Goal: Transaction & Acquisition: Obtain resource

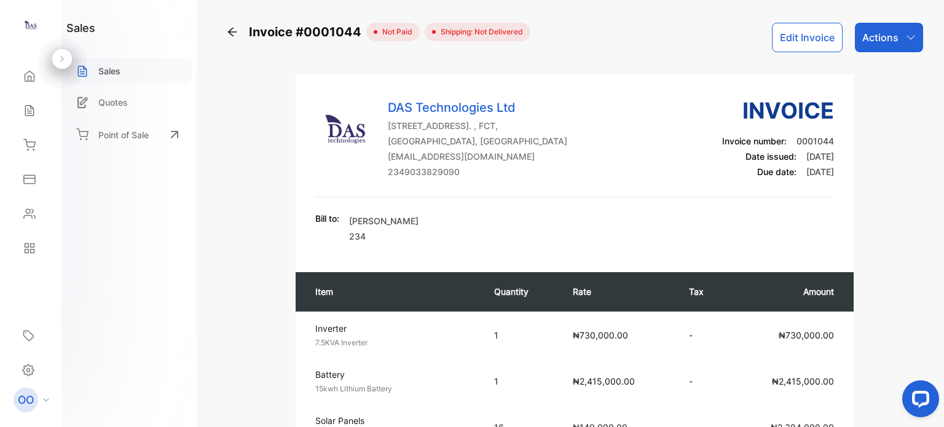
click at [133, 73] on div "Sales" at bounding box center [128, 70] width 125 height 25
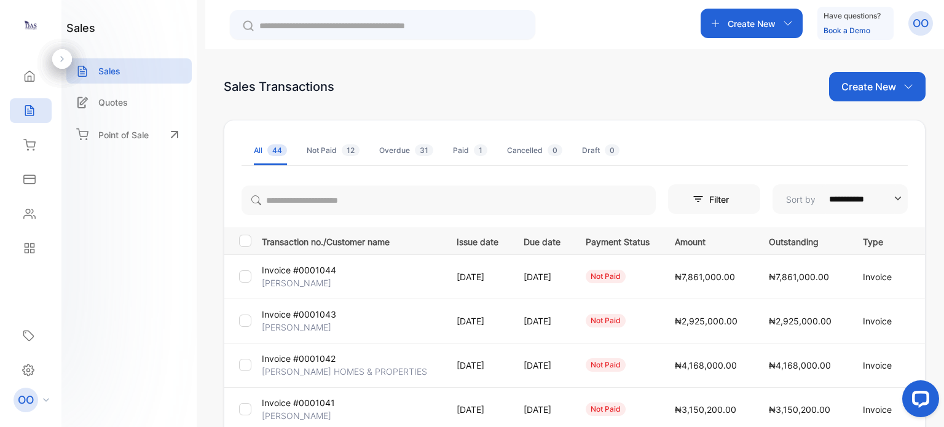
click at [340, 328] on td "Invoice #0001043 [PERSON_NAME]" at bounding box center [349, 321] width 185 height 44
click at [457, 326] on p "[DATE]" at bounding box center [478, 321] width 42 height 13
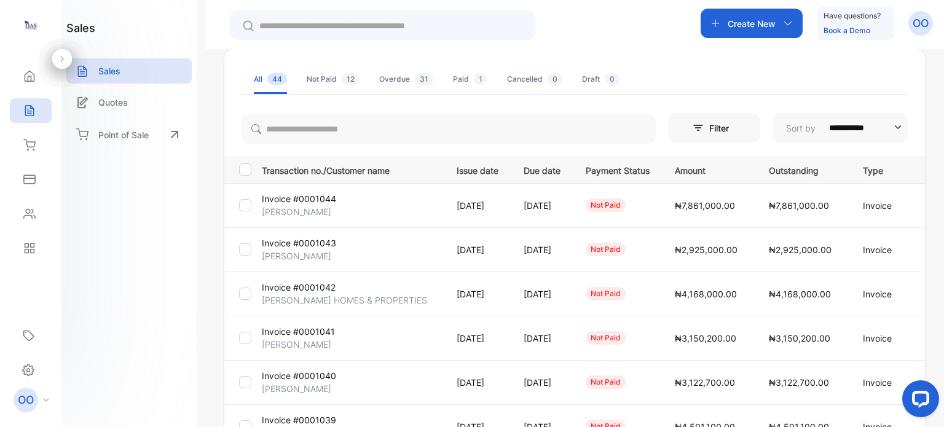
scroll to position [184, 0]
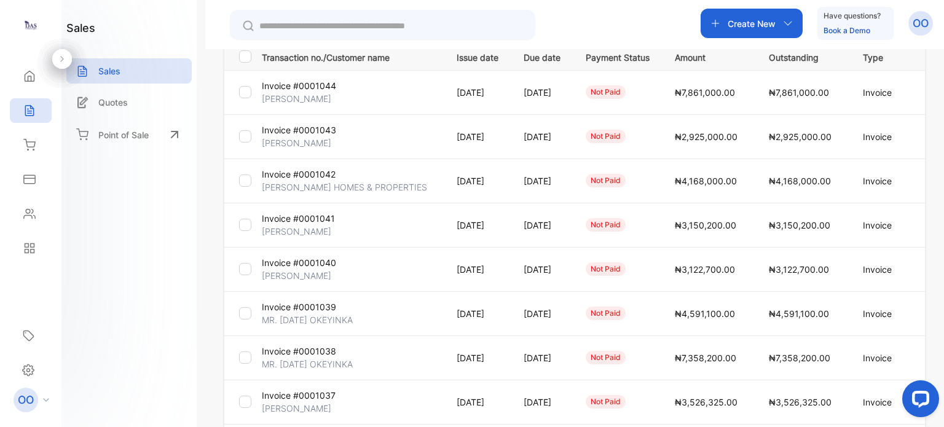
click at [457, 133] on p "[DATE]" at bounding box center [478, 136] width 42 height 13
click at [305, 127] on p "Invoice #0001043" at bounding box center [299, 130] width 74 height 13
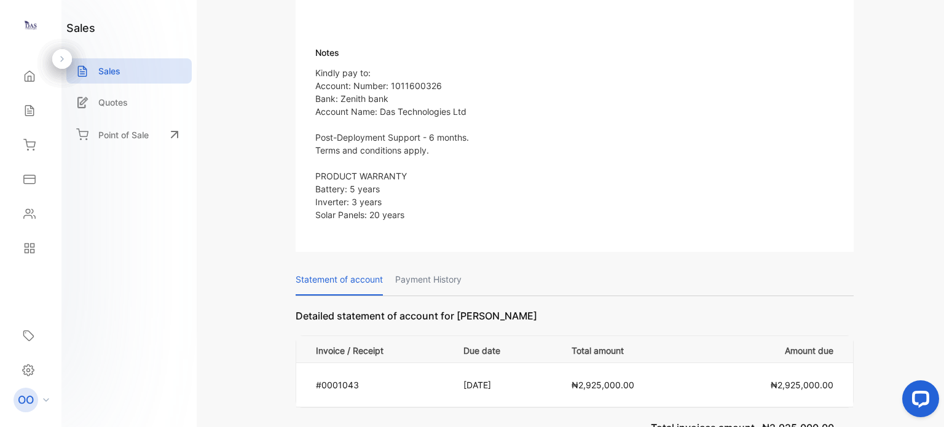
scroll to position [626, 0]
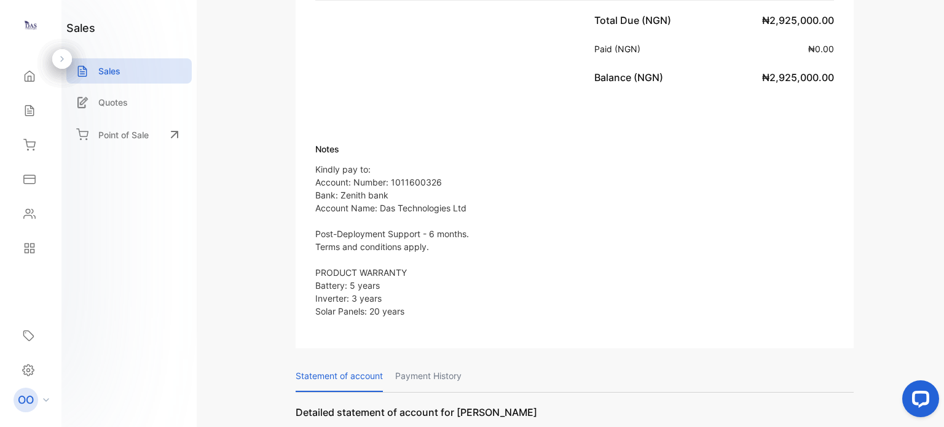
click at [317, 272] on p "Kindly pay to: Account: Number: 1011600326 Bank: Zenith bank Account Name: Das …" at bounding box center [393, 240] width 156 height 155
click at [316, 271] on p "Kindly pay to: Account: Number: 1011600326 Bank: Zenith bank Account Name: Das …" at bounding box center [393, 240] width 156 height 155
click at [316, 270] on p "Kindly pay to: Account: Number: 1011600326 Bank: Zenith bank Account Name: Das …" at bounding box center [393, 240] width 156 height 155
click at [318, 270] on p "Kindly pay to: Account: Number: 1011600326 Bank: Zenith bank Account Name: Das …" at bounding box center [393, 240] width 156 height 155
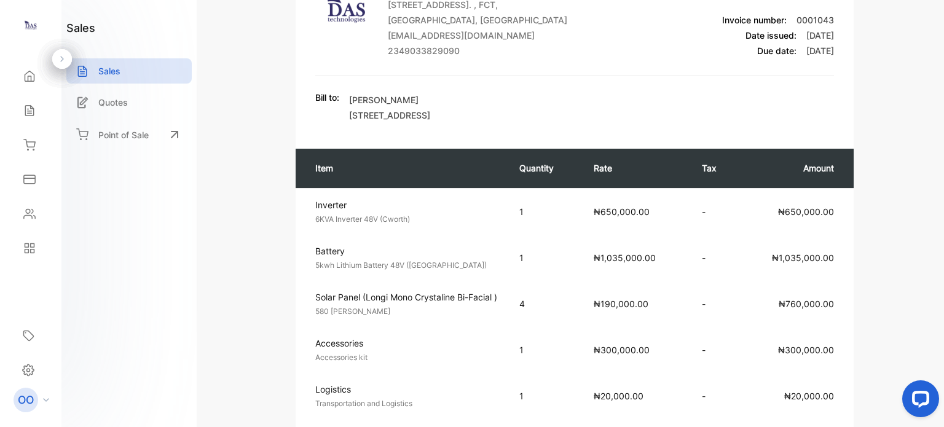
scroll to position [0, 0]
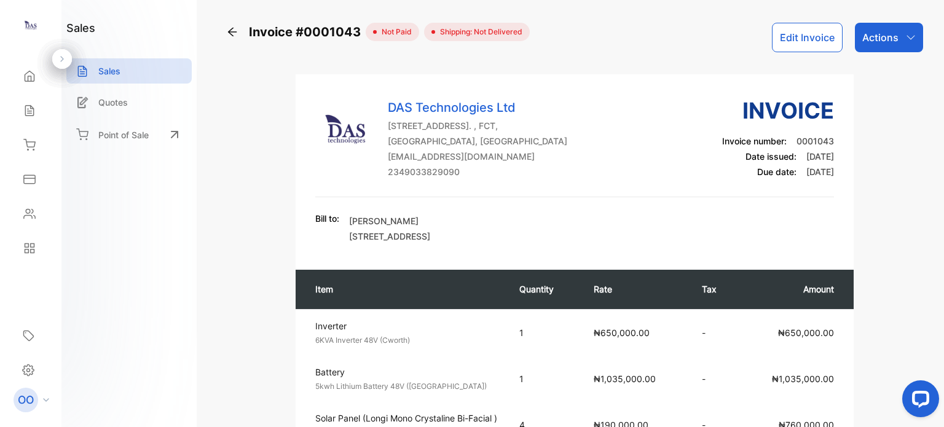
click at [792, 36] on button "Edit Invoice" at bounding box center [807, 37] width 71 height 29
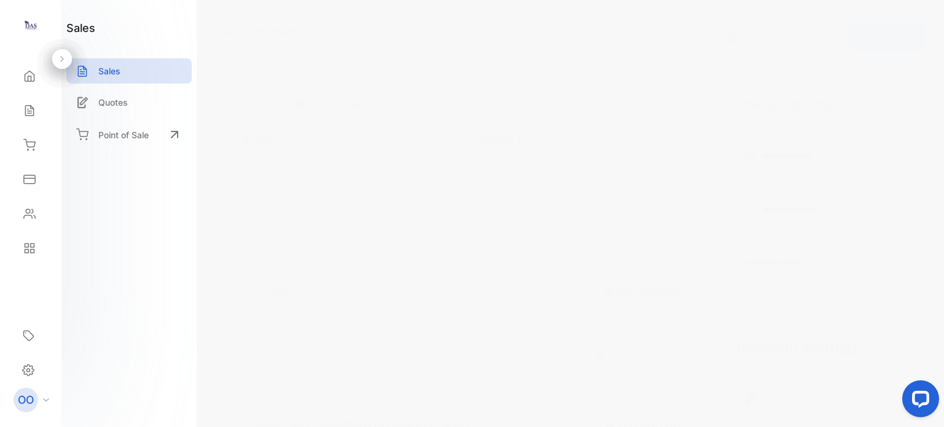
type input "**********"
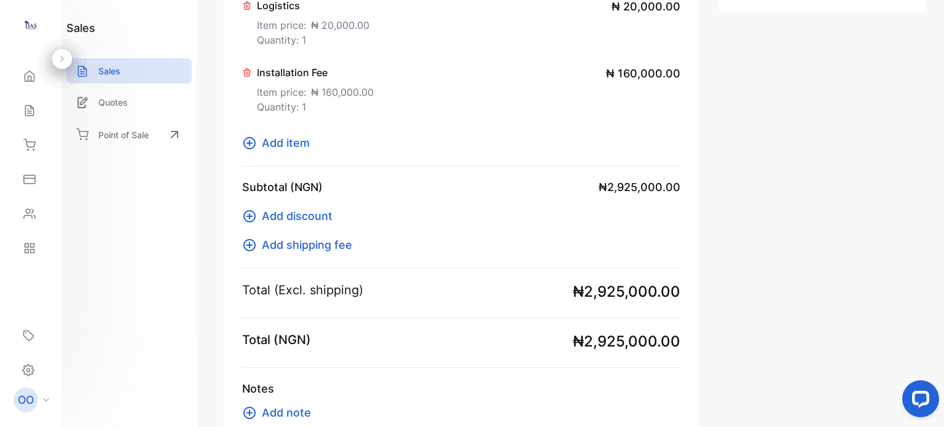
scroll to position [646, 0]
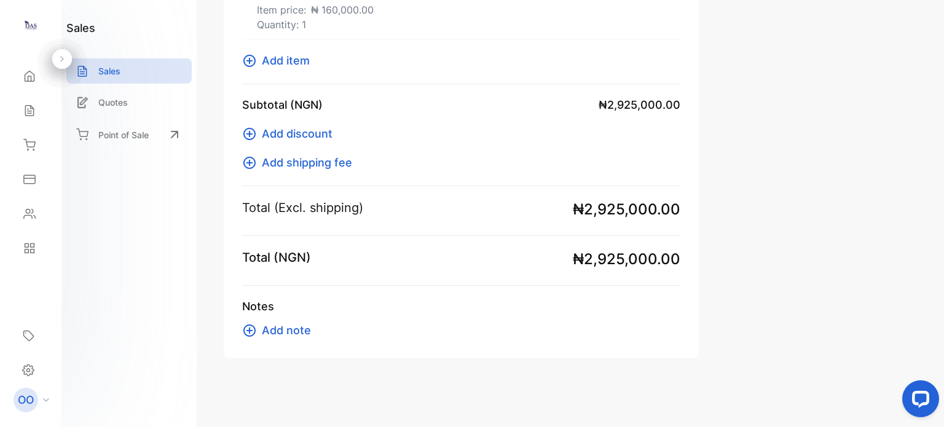
click at [299, 332] on span "Add note" at bounding box center [286, 330] width 49 height 17
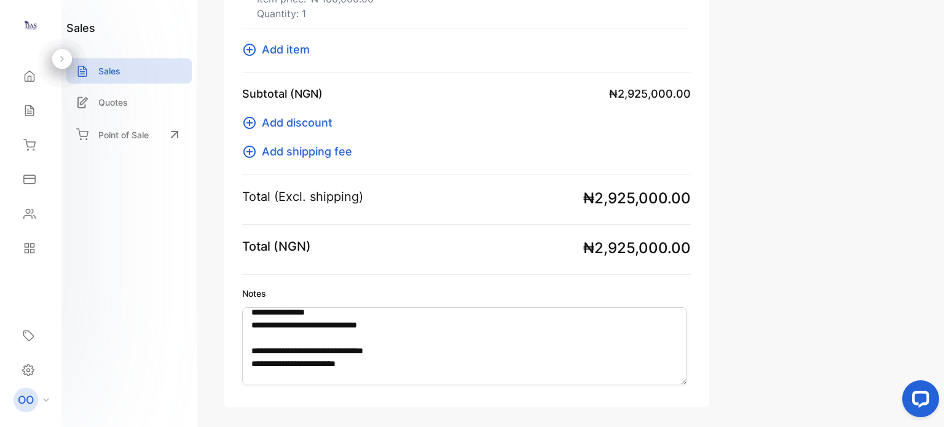
scroll to position [61, 0]
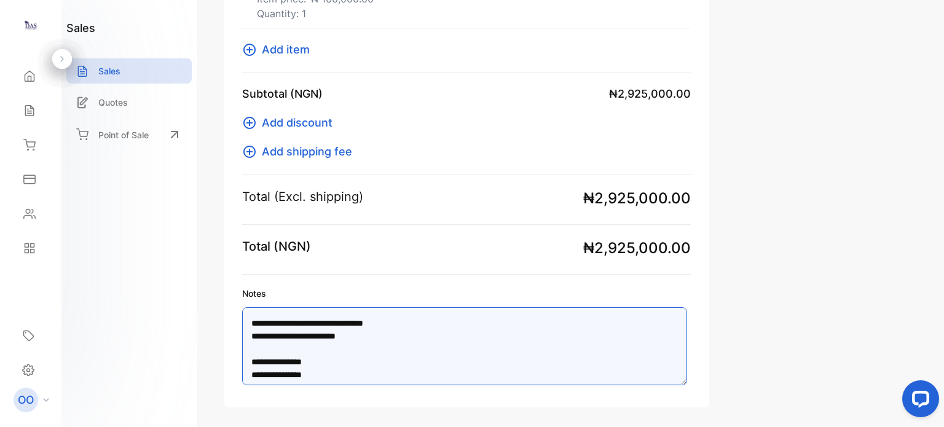
click at [253, 346] on textarea "**********" at bounding box center [464, 346] width 445 height 78
click at [252, 347] on textarea "**********" at bounding box center [464, 346] width 445 height 78
click at [370, 332] on textarea "**********" at bounding box center [464, 346] width 445 height 78
type textarea "**********"
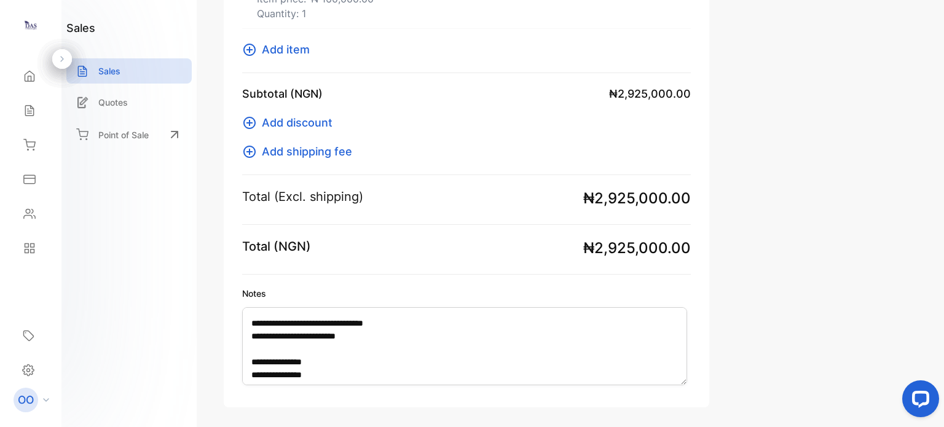
drag, startPoint x: 163, startPoint y: 343, endPoint x: 187, endPoint y: 329, distance: 28.1
click at [165, 343] on div "sales Sales Quotes Point of Sale" at bounding box center [128, 213] width 135 height 427
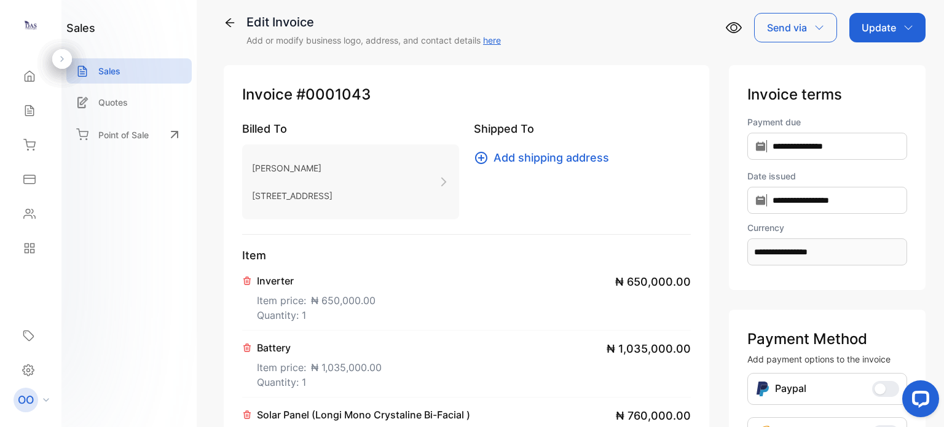
scroll to position [0, 0]
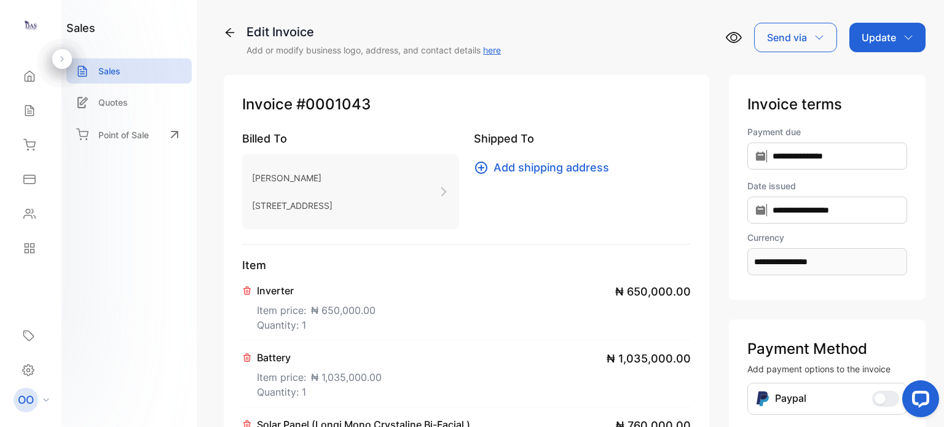
click at [802, 45] on div "Send via" at bounding box center [795, 37] width 83 height 29
click at [869, 36] on p "Update" at bounding box center [878, 37] width 34 height 15
click at [871, 81] on div "Invoice" at bounding box center [889, 78] width 71 height 25
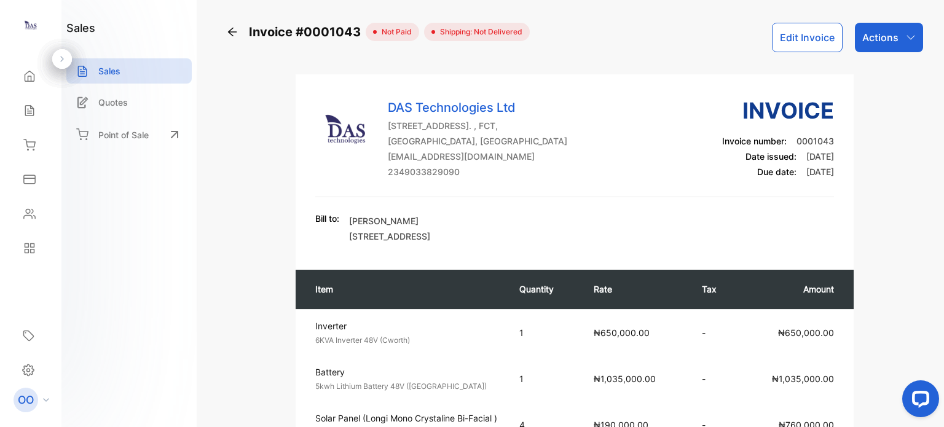
click at [876, 41] on p "Actions" at bounding box center [880, 37] width 36 height 15
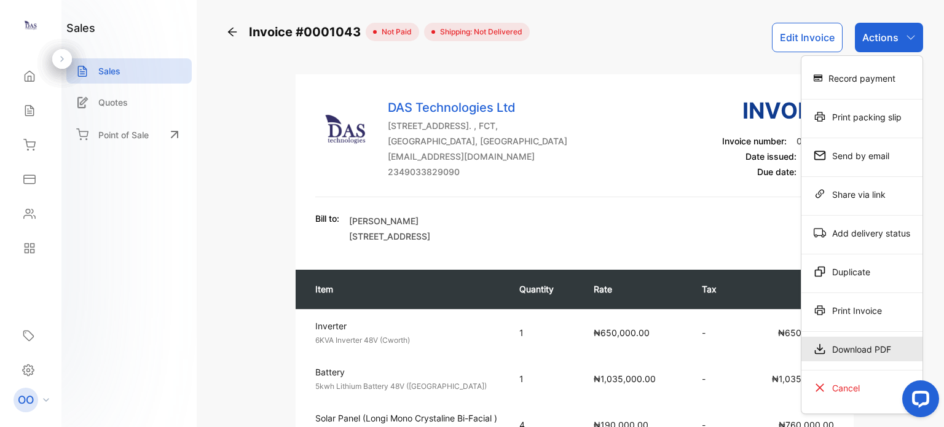
click at [844, 348] on div "Download PDF" at bounding box center [861, 349] width 121 height 25
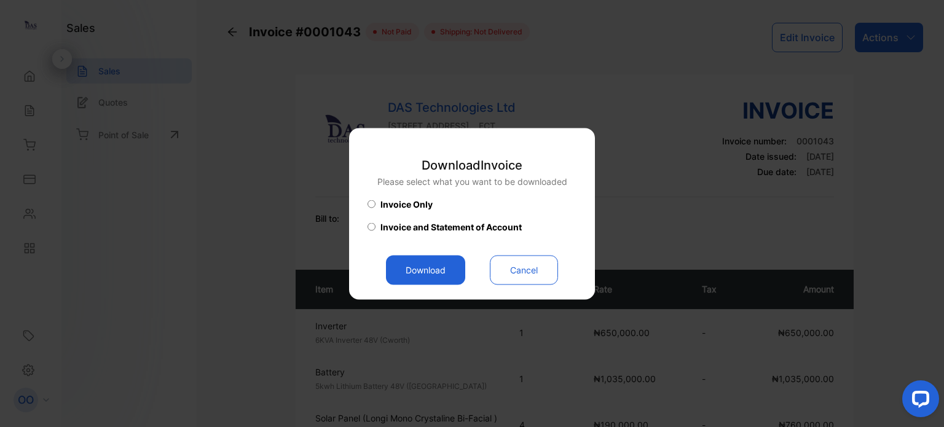
click at [438, 273] on button "Download" at bounding box center [425, 269] width 79 height 29
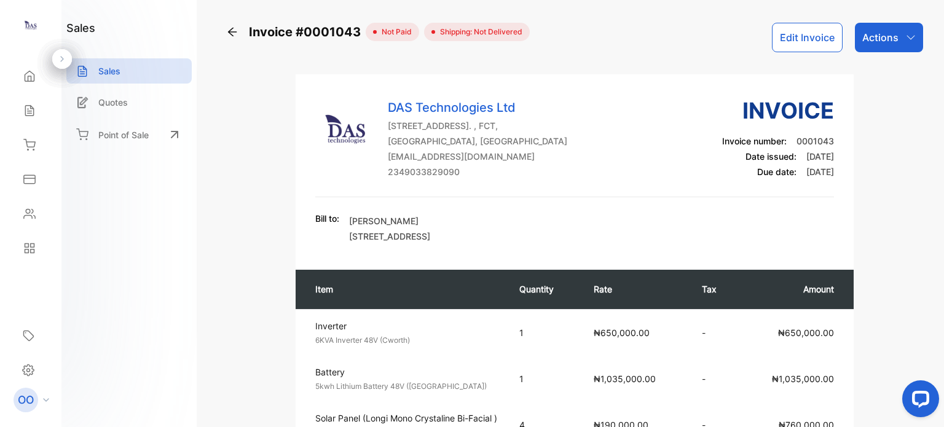
click at [904, 43] on div "Actions" at bounding box center [889, 37] width 68 height 29
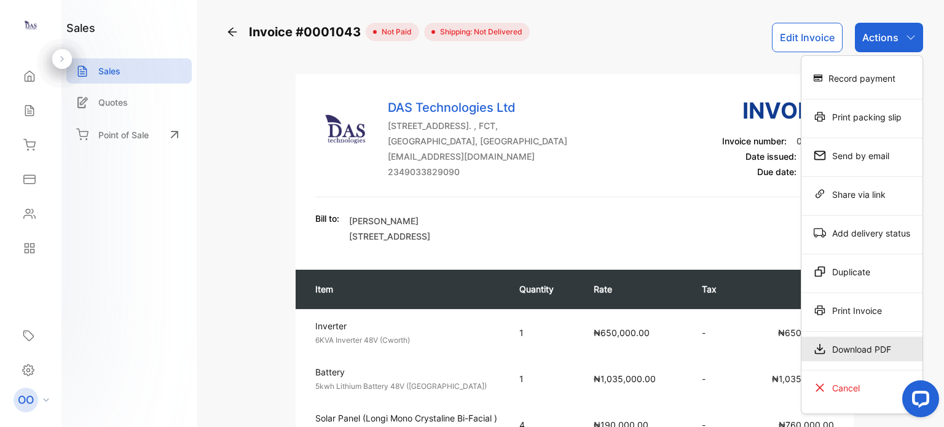
click at [868, 342] on div "Download PDF" at bounding box center [861, 349] width 121 height 25
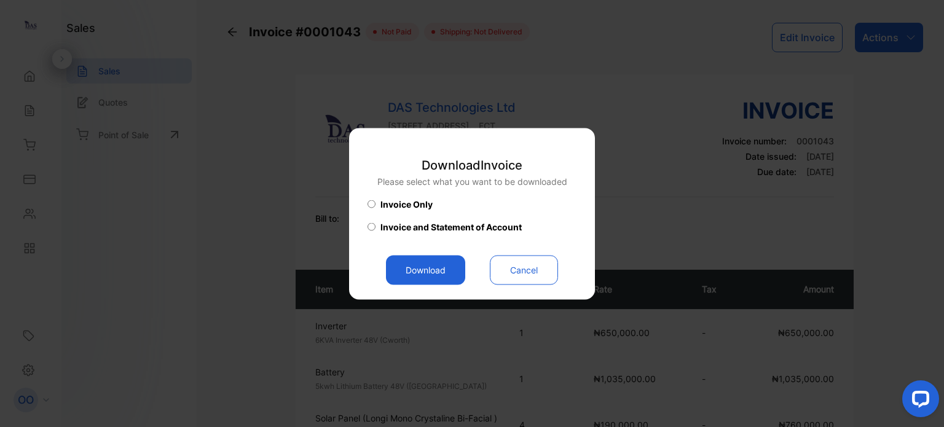
click at [448, 228] on span "Invoice and Statement of Account" at bounding box center [450, 226] width 141 height 13
click at [435, 270] on button "Download" at bounding box center [425, 269] width 79 height 29
